Goal: Navigation & Orientation: Find specific page/section

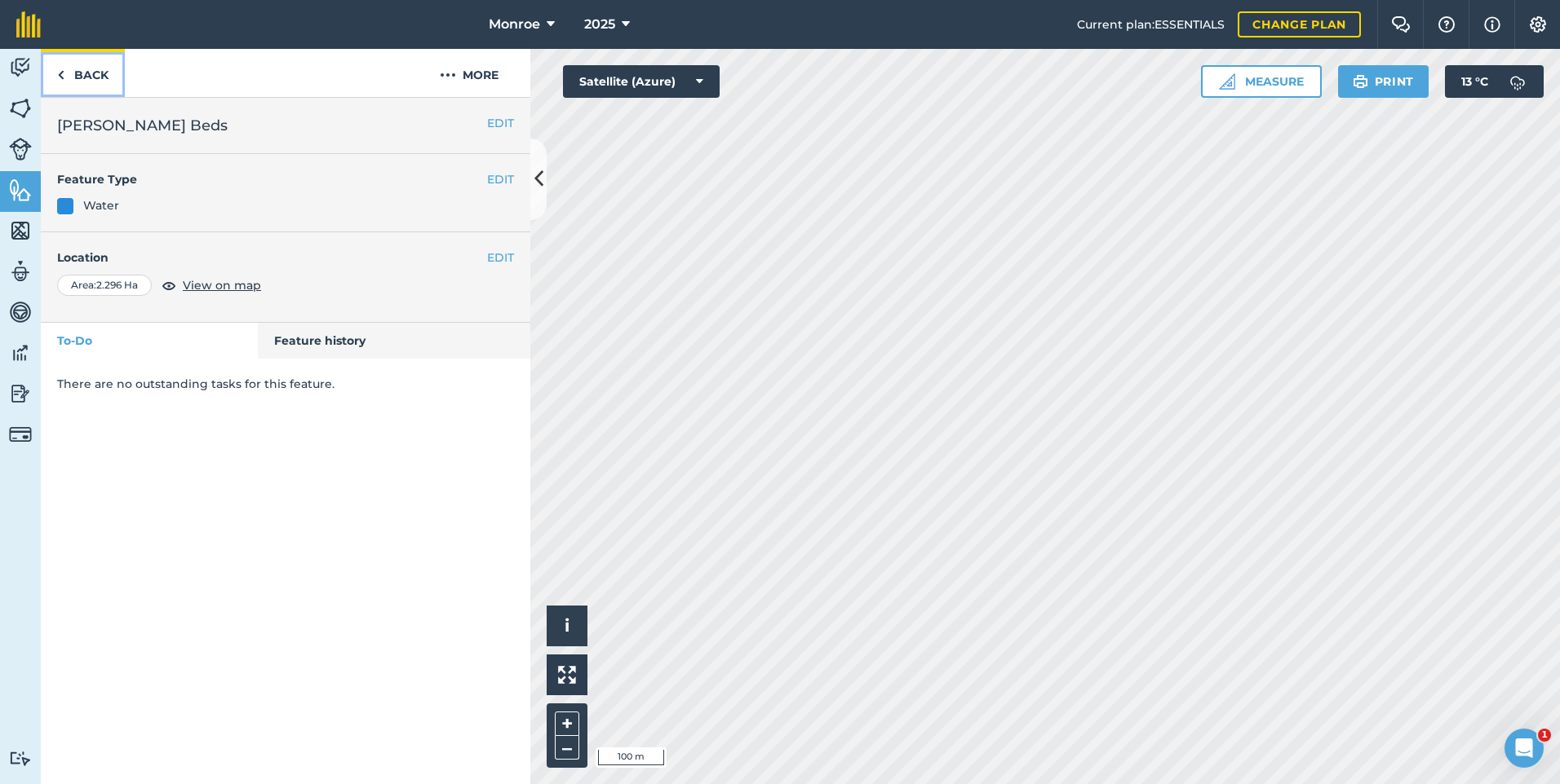
click at [101, 77] on link "Back" at bounding box center [83, 73] width 84 height 48
